Goal: Task Accomplishment & Management: Manage account settings

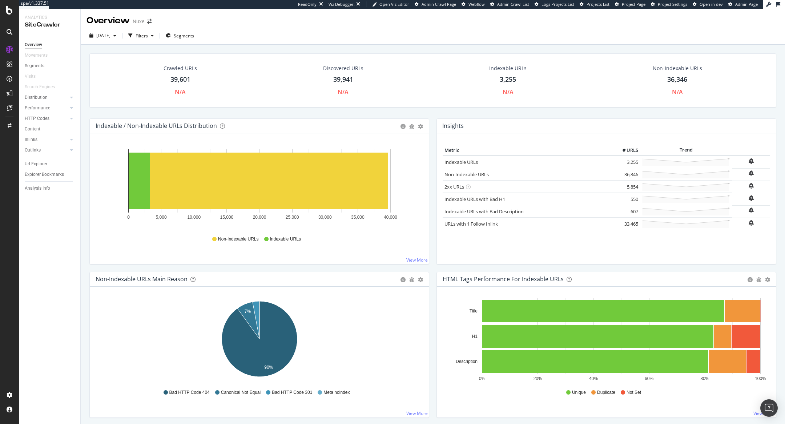
click at [7, 4] on div at bounding box center [9, 212] width 19 height 424
click at [9, 9] on icon at bounding box center [9, 10] width 7 height 9
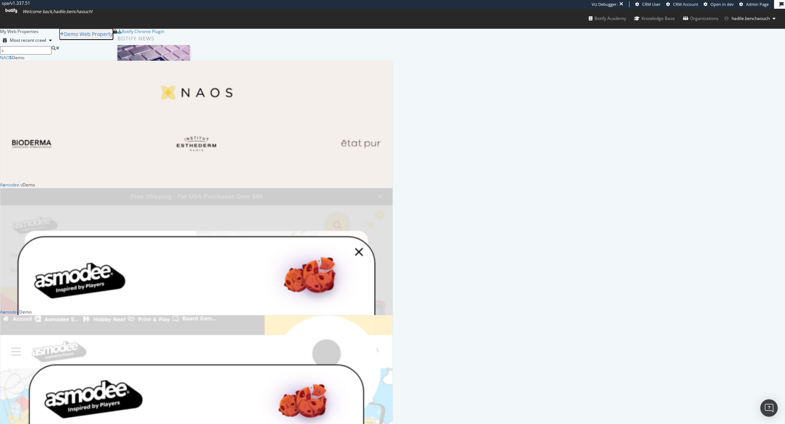
scroll to position [509, 393]
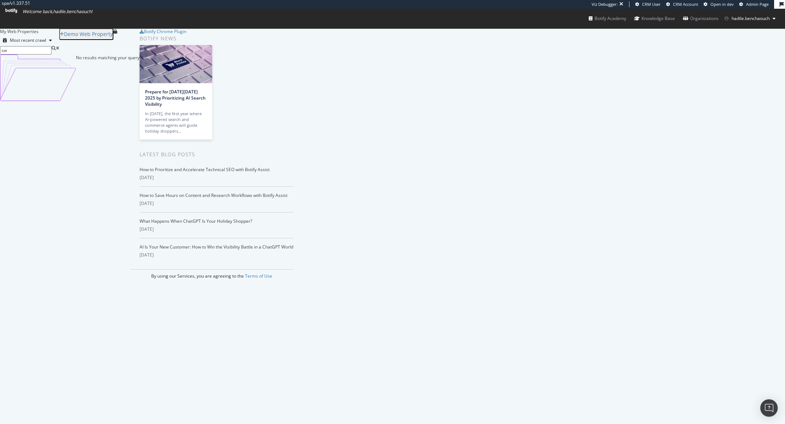
type input "s"
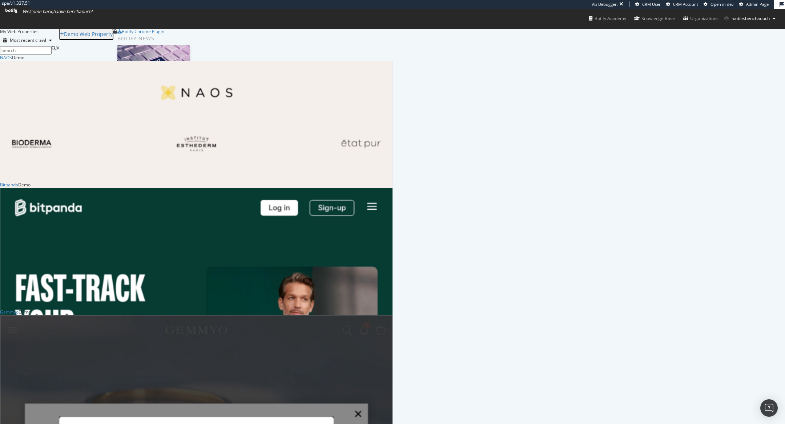
scroll to position [1272, 393]
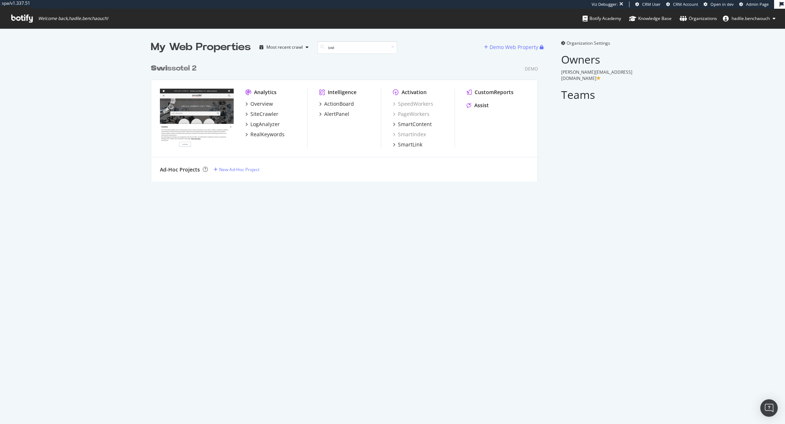
scroll to position [0, 0]
type input "swiss"
click at [188, 67] on div "Swiss otel 2" at bounding box center [174, 68] width 47 height 11
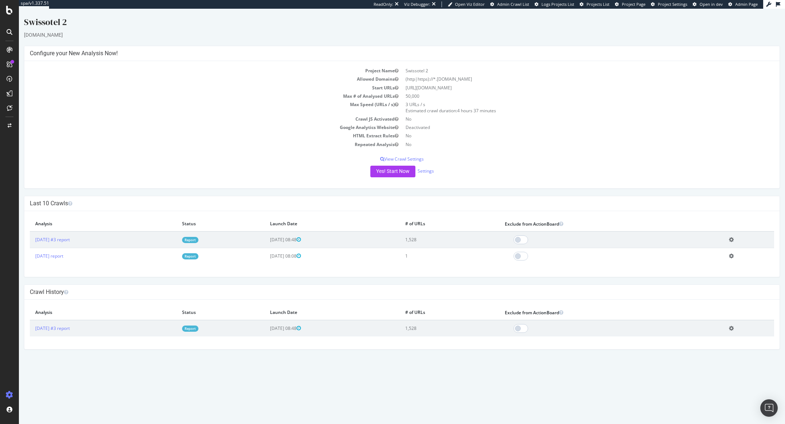
click at [198, 242] on link "Report" at bounding box center [190, 240] width 16 height 6
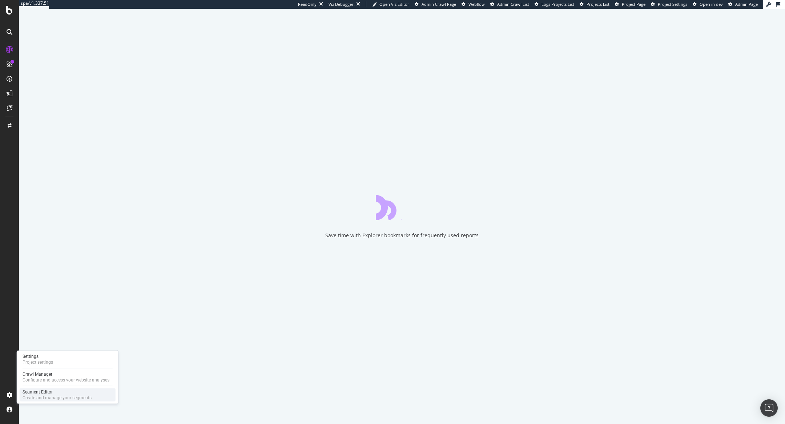
click at [53, 390] on div "Segment Editor" at bounding box center [57, 392] width 69 height 6
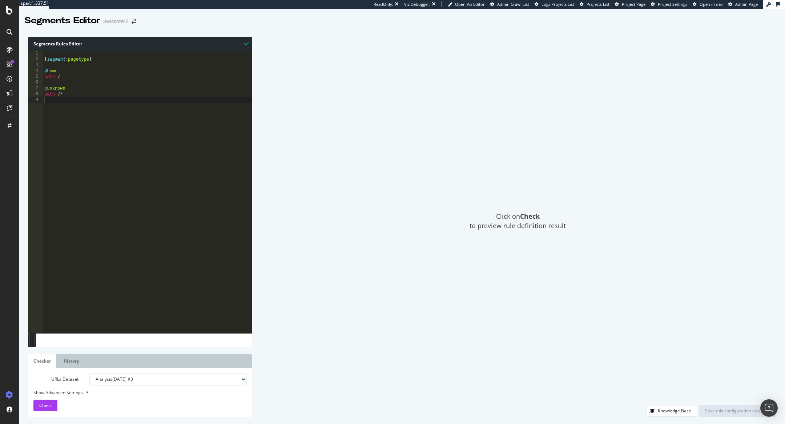
click at [662, 7] on span "Project Settings" at bounding box center [672, 3] width 29 height 5
click at [671, 5] on span "Project Settings" at bounding box center [672, 3] width 29 height 5
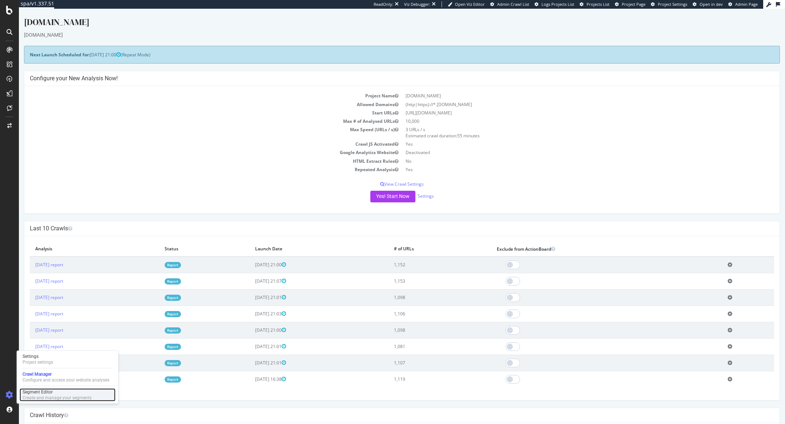
click at [28, 393] on div "Segment Editor" at bounding box center [57, 392] width 69 height 6
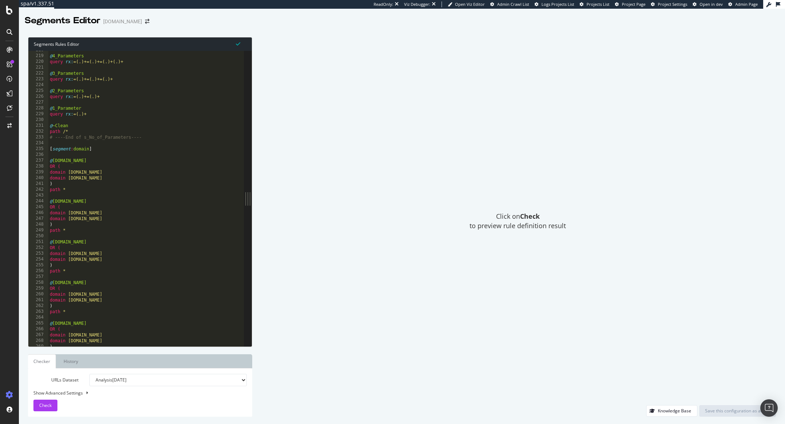
scroll to position [1279, 0]
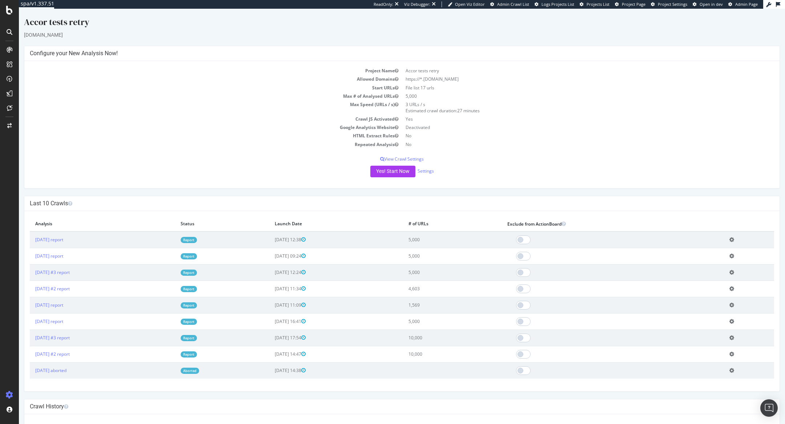
click at [197, 242] on link "Report" at bounding box center [189, 240] width 16 height 6
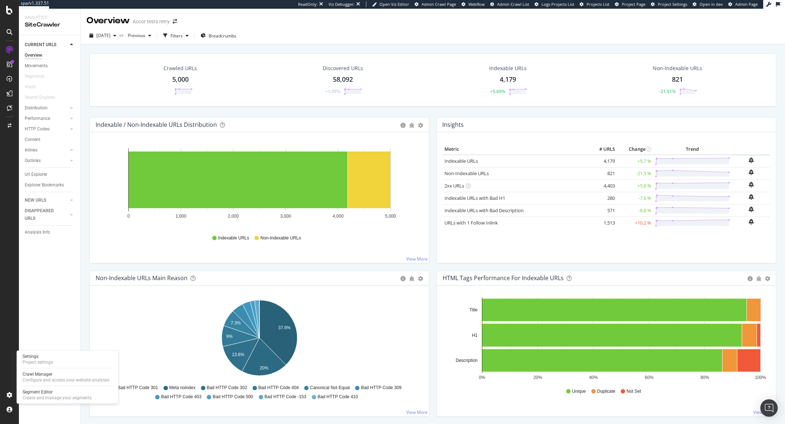
click at [41, 387] on div "Settings Project settings Crawl Manager Configure and access your website analy…" at bounding box center [68, 377] width 102 height 53
click at [47, 393] on div "Segment Editor" at bounding box center [57, 392] width 69 height 6
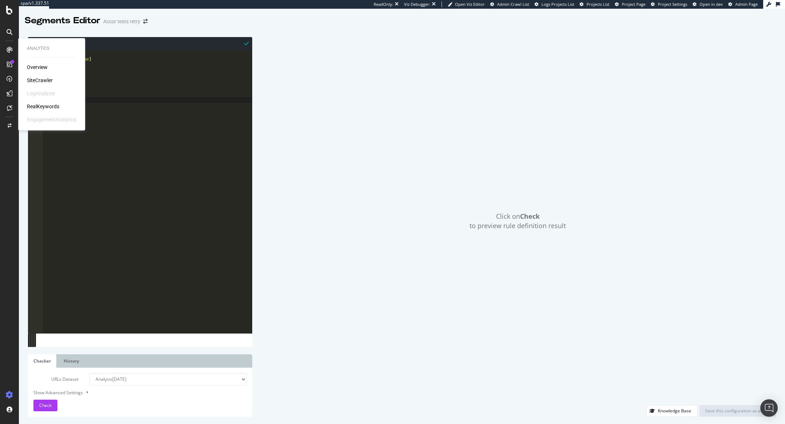
click at [39, 77] on div "SiteCrawler" at bounding box center [40, 80] width 26 height 7
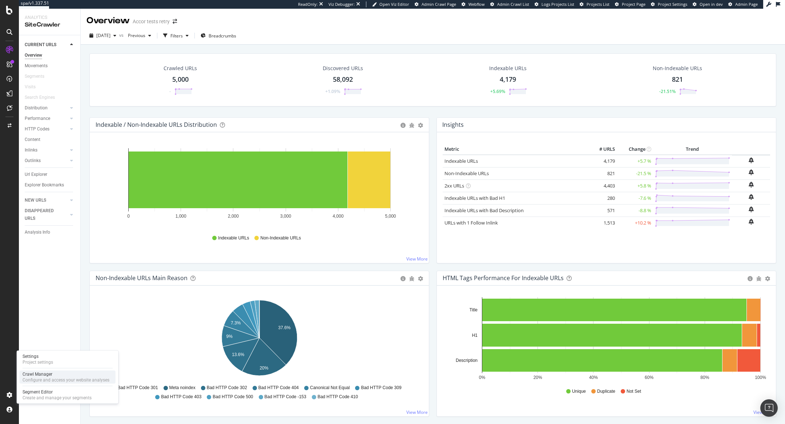
click at [27, 377] on div "Configure and access your website analyses" at bounding box center [66, 380] width 87 height 6
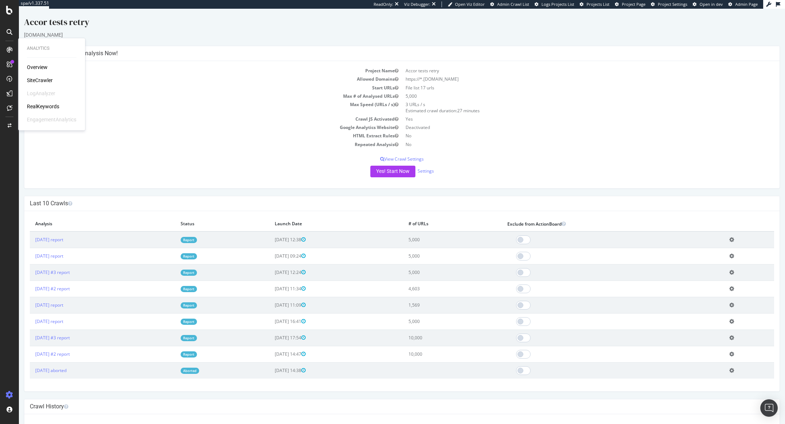
click at [38, 80] on div "SiteCrawler" at bounding box center [40, 80] width 26 height 7
